Goal: Information Seeking & Learning: Learn about a topic

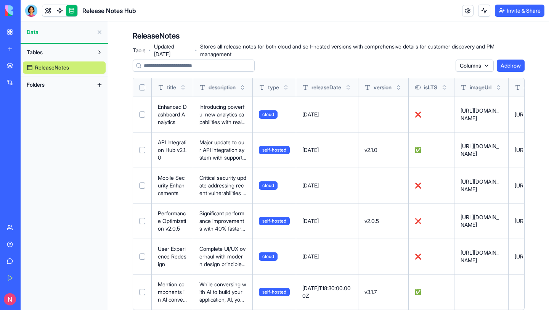
drag, startPoint x: 0, startPoint y: 0, endPoint x: 313, endPoint y: 193, distance: 367.3
click at [313, 193] on td "[DATE]" at bounding box center [327, 184] width 62 height 35
click at [121, 16] on div "Release Notes Hub" at bounding box center [80, 11] width 111 height 12
click at [49, 13] on link at bounding box center [47, 10] width 11 height 11
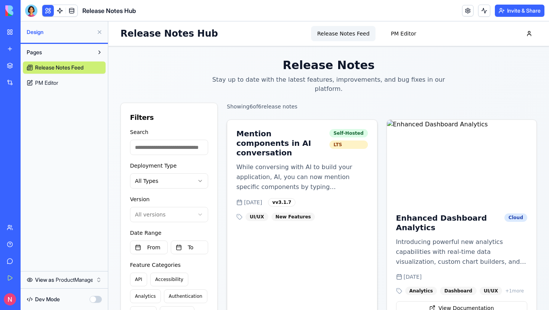
click at [281, 129] on h3 "Mention components in AI conversation" at bounding box center [280, 143] width 88 height 29
click at [172, 112] on div "Filters" at bounding box center [169, 117] width 78 height 11
click at [173, 140] on input "Search" at bounding box center [169, 147] width 78 height 15
click at [100, 32] on button at bounding box center [99, 32] width 12 height 12
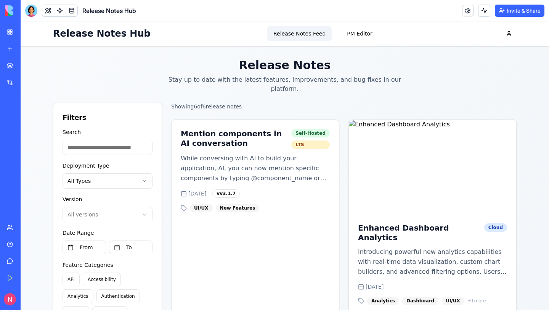
click at [48, 12] on button at bounding box center [47, 10] width 11 height 11
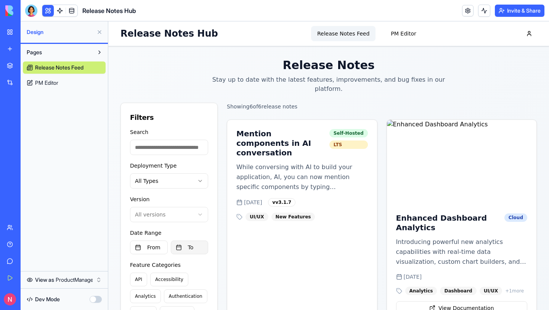
click at [179, 244] on button "To" at bounding box center [190, 247] width 38 height 14
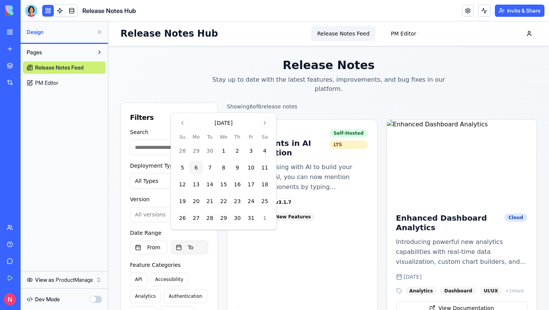
click at [172, 244] on button "To" at bounding box center [190, 247] width 38 height 14
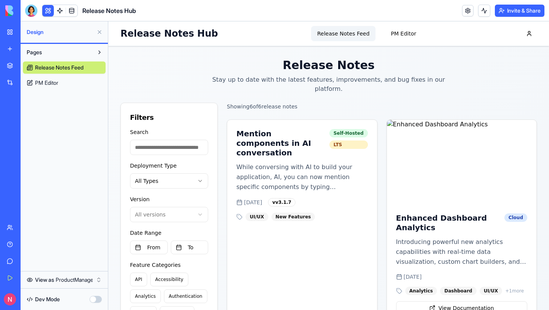
click at [240, 129] on h3 "Mention components in AI conversation" at bounding box center [280, 143] width 88 height 29
click at [240, 119] on div "Mention components in AI conversation Self-Hosted LTS While conversing with AI …" at bounding box center [302, 221] width 151 height 205
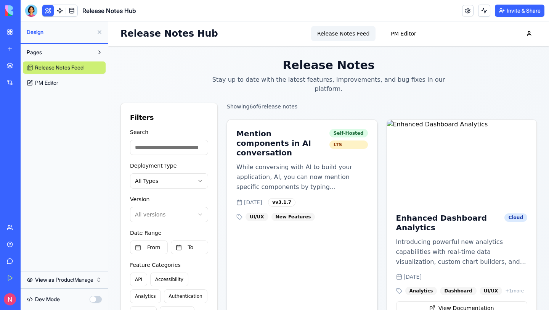
click at [304, 129] on h3 "Mention components in AI conversation" at bounding box center [280, 143] width 88 height 29
click at [497, 161] on img at bounding box center [462, 162] width 150 height 84
click at [99, 52] on button at bounding box center [99, 52] width 12 height 12
click at [80, 70] on span "Release Notes Feed" at bounding box center [59, 68] width 48 height 8
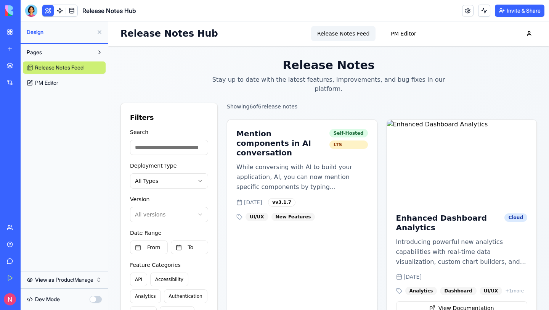
click at [58, 78] on link "PM Editor" at bounding box center [64, 83] width 83 height 12
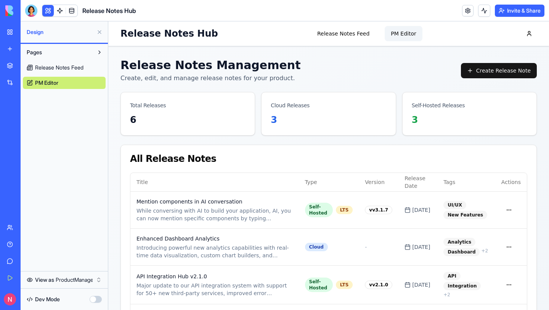
click at [347, 56] on main "Release Notes Management Create, edit, and manage release notes for your produc…" at bounding box center [328, 241] width 441 height 391
click at [325, 69] on div "Release Notes Management Create, edit, and manage release notes for your produc…" at bounding box center [329, 70] width 416 height 24
click at [173, 33] on h1 "Release Notes Hub" at bounding box center [170, 33] width 98 height 12
click at [212, 33] on div "Release Notes Hub Release Notes Feed PM Editor" at bounding box center [329, 33] width 416 height 24
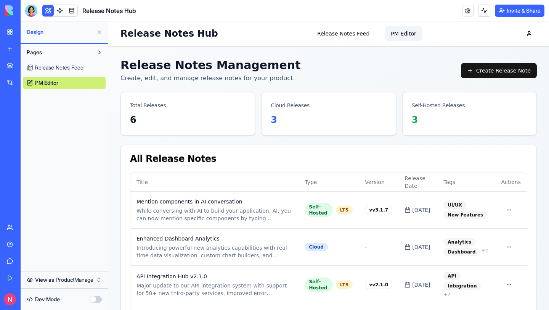
click at [117, 11] on span "Release Notes Hub" at bounding box center [109, 10] width 54 height 9
click at [160, 11] on header "Release Notes Hub Invite & Share" at bounding box center [285, 10] width 529 height 21
click at [98, 34] on button at bounding box center [99, 32] width 12 height 12
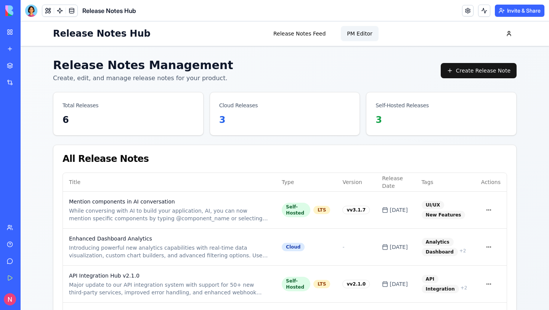
click at [195, 11] on header "Release Notes Hub Invite & Share" at bounding box center [285, 10] width 529 height 21
